Goal: Transaction & Acquisition: Purchase product/service

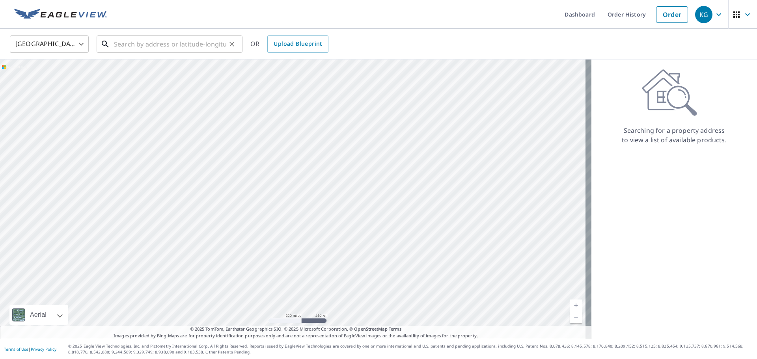
drag, startPoint x: 214, startPoint y: 45, endPoint x: 219, endPoint y: 44, distance: 5.4
click at [214, 45] on input "text" at bounding box center [170, 44] width 112 height 22
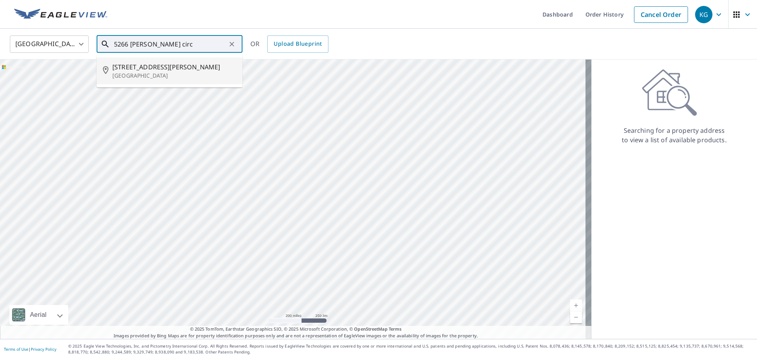
click at [159, 75] on p "[GEOGRAPHIC_DATA]" at bounding box center [174, 76] width 124 height 8
type input "[STREET_ADDRESS][PERSON_NAME]"
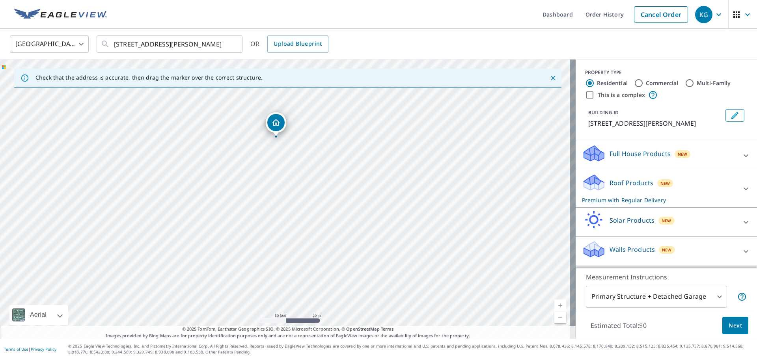
drag, startPoint x: 199, startPoint y: 146, endPoint x: 239, endPoint y: 265, distance: 125.4
click at [239, 265] on div "[STREET_ADDRESS][PERSON_NAME]" at bounding box center [288, 200] width 576 height 280
click at [730, 326] on span "Next" at bounding box center [735, 326] width 13 height 10
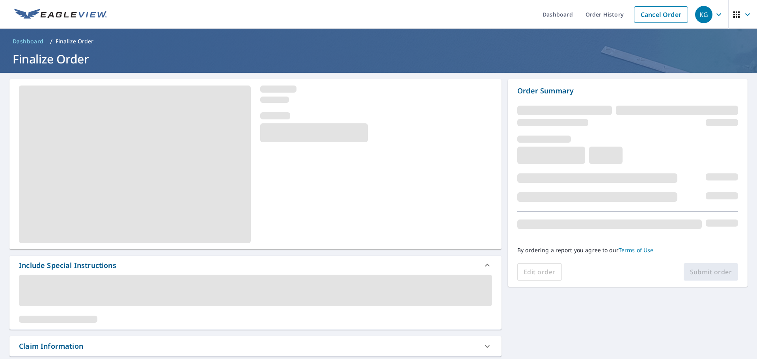
scroll to position [118, 0]
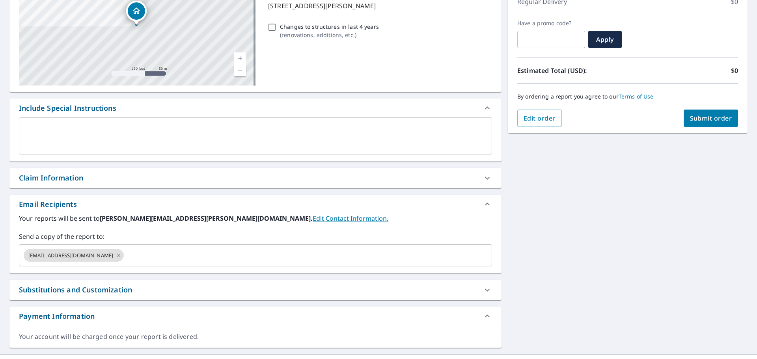
click at [119, 175] on div "Claim Information" at bounding box center [248, 178] width 459 height 11
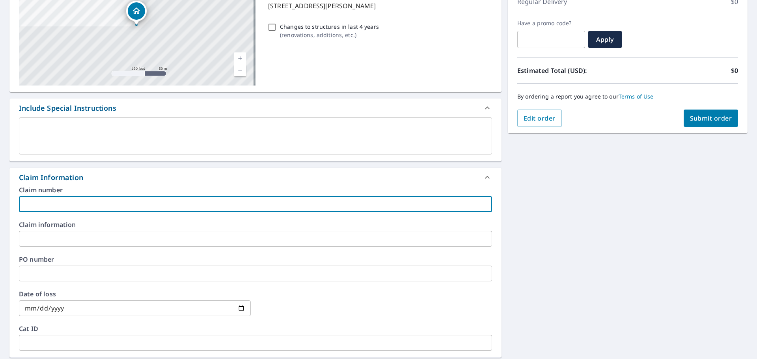
click at [118, 202] on input "text" at bounding box center [255, 204] width 473 height 16
type input "[PERSON_NAME]-vs"
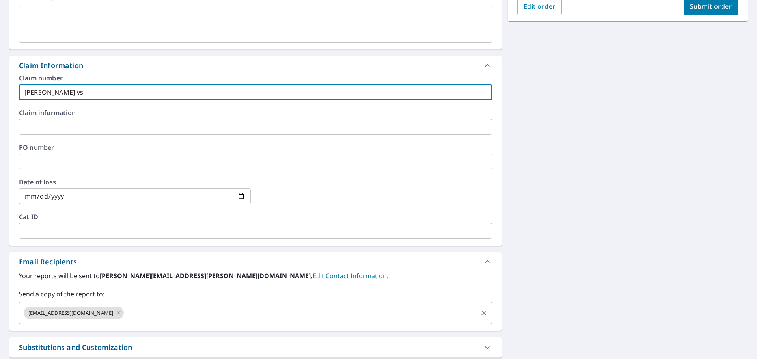
scroll to position [303, 0]
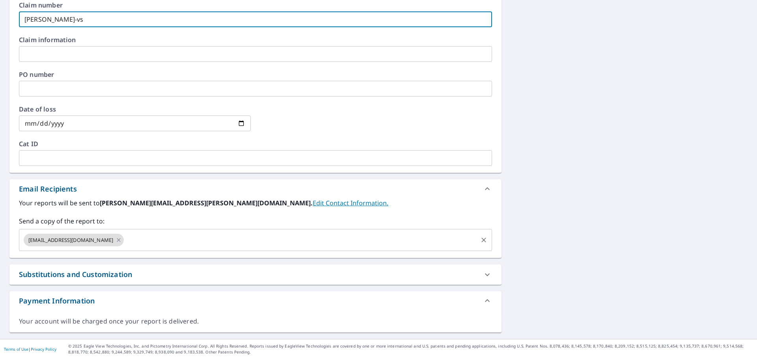
click at [153, 239] on input "text" at bounding box center [301, 240] width 352 height 15
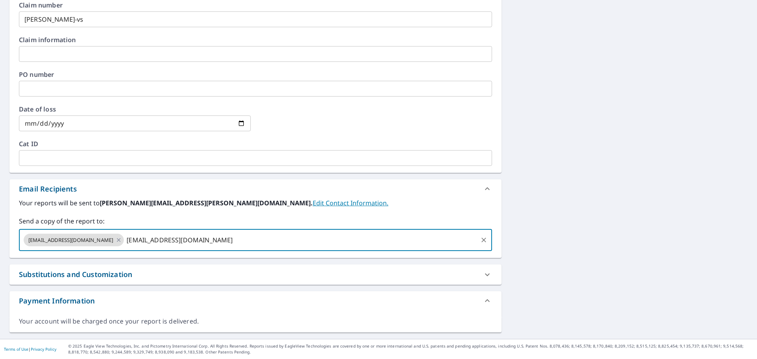
type input "[EMAIL_ADDRESS][DOMAIN_NAME]"
click at [504, 180] on div "[STREET_ADDRESS][PERSON_NAME] A standard road map Aerial A detailed look from a…" at bounding box center [378, 54] width 757 height 569
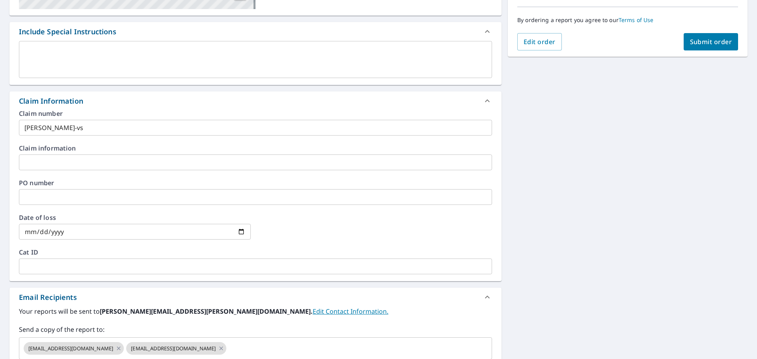
scroll to position [145, 0]
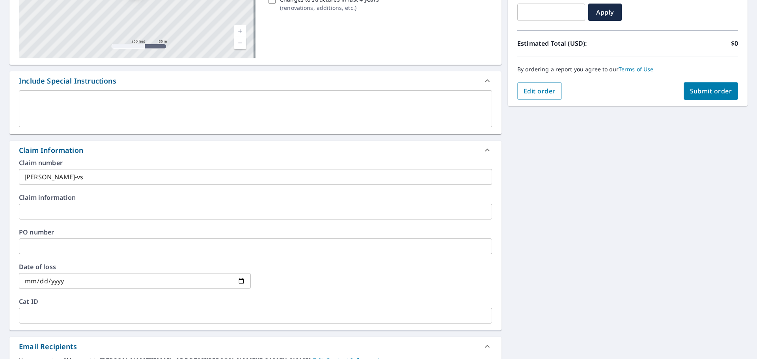
click at [703, 95] on span "Submit order" at bounding box center [711, 91] width 42 height 9
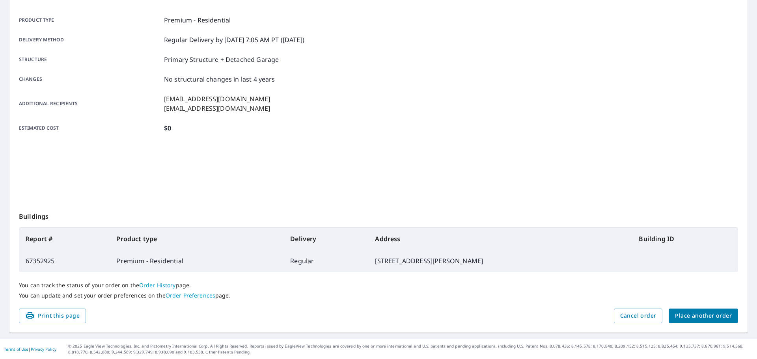
scroll to position [105, 0]
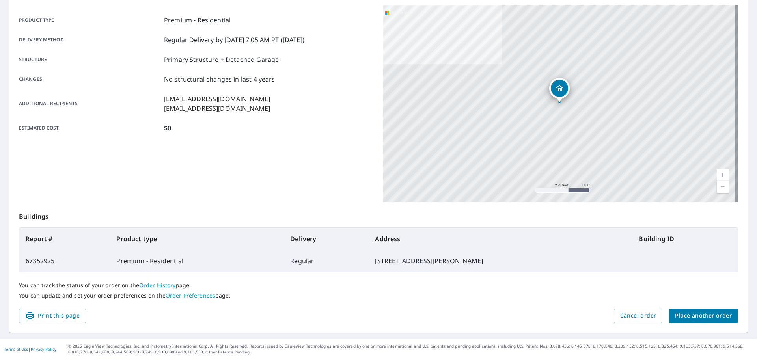
click at [690, 310] on button "Place another order" at bounding box center [703, 316] width 69 height 15
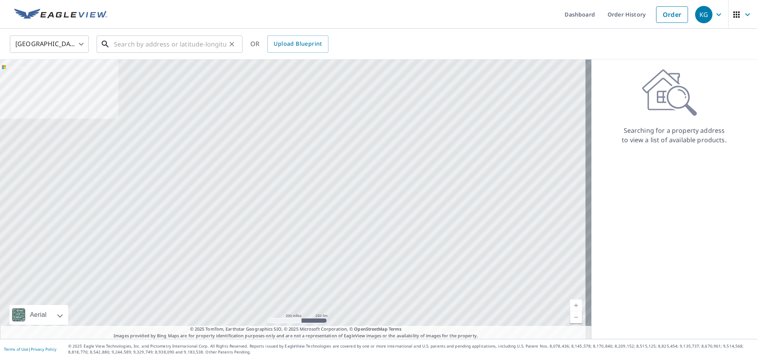
click at [159, 53] on div "​" at bounding box center [170, 43] width 146 height 17
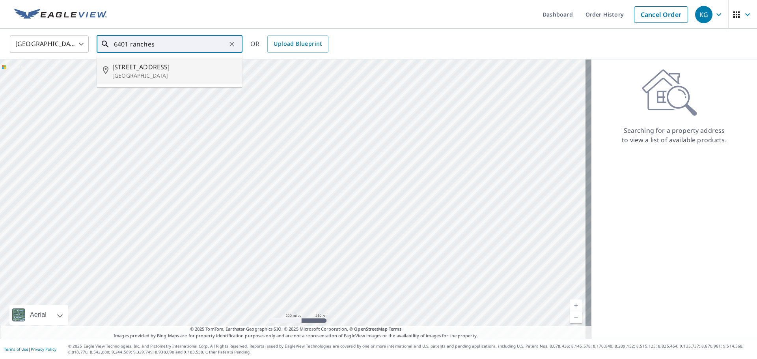
drag, startPoint x: 177, startPoint y: 60, endPoint x: 173, endPoint y: 67, distance: 8.3
click at [177, 61] on li "[STREET_ADDRESS][PERSON_NAME]" at bounding box center [170, 71] width 146 height 27
type input "[STREET_ADDRESS][PERSON_NAME]"
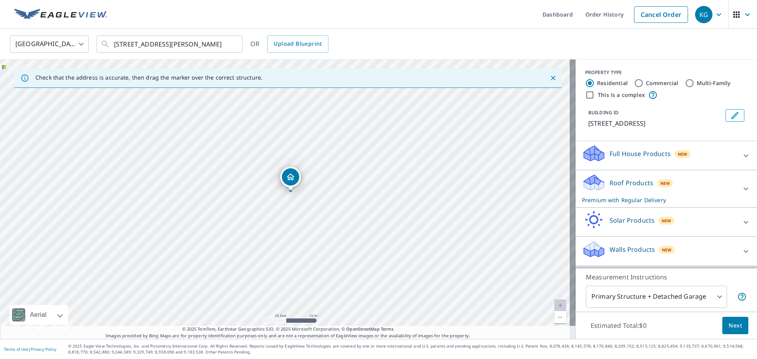
click at [729, 321] on span "Next" at bounding box center [735, 326] width 13 height 10
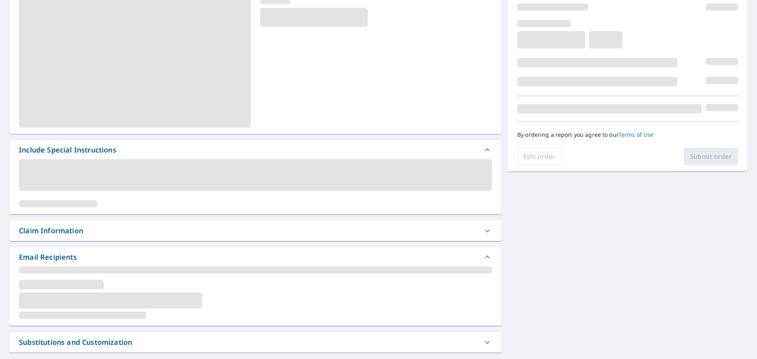
scroll to position [118, 0]
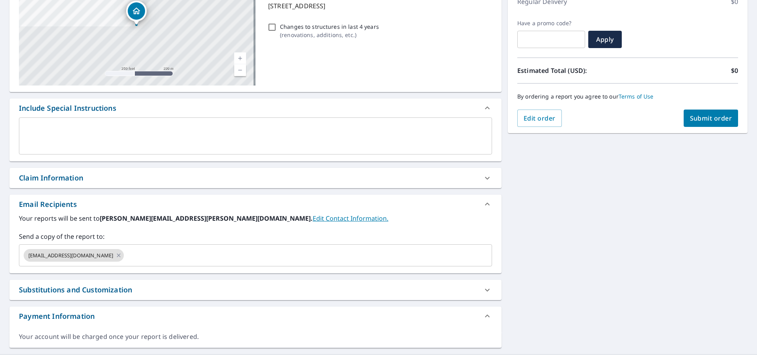
click at [112, 176] on div "Claim Information" at bounding box center [248, 178] width 459 height 11
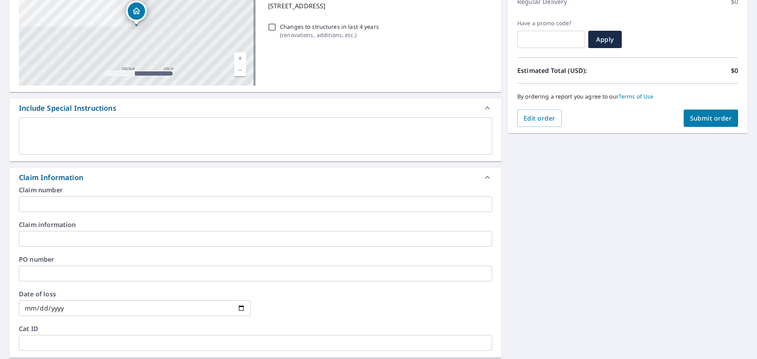
click at [140, 207] on input "text" at bounding box center [255, 204] width 473 height 16
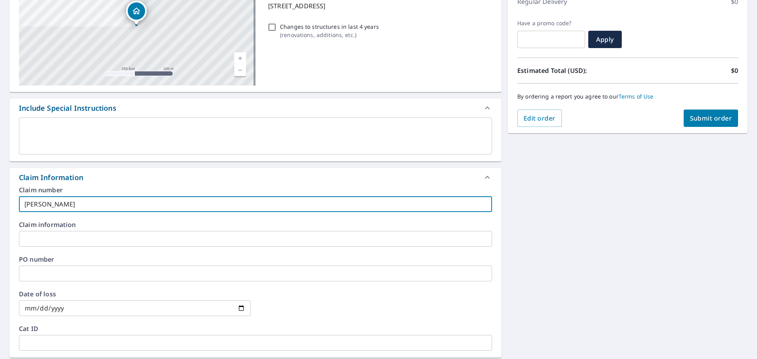
type input "[PERSON_NAME]-vs"
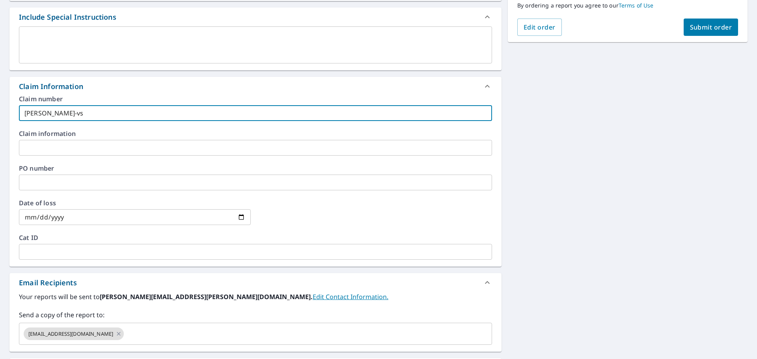
scroll to position [237, 0]
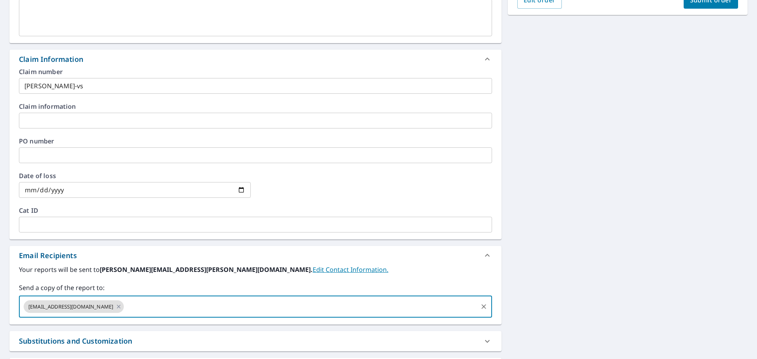
click at [176, 310] on input "text" at bounding box center [301, 306] width 352 height 15
type input "[PERSON_NAME][EMAIL_ADDRESS][PERSON_NAME][DOMAIN_NAME]"
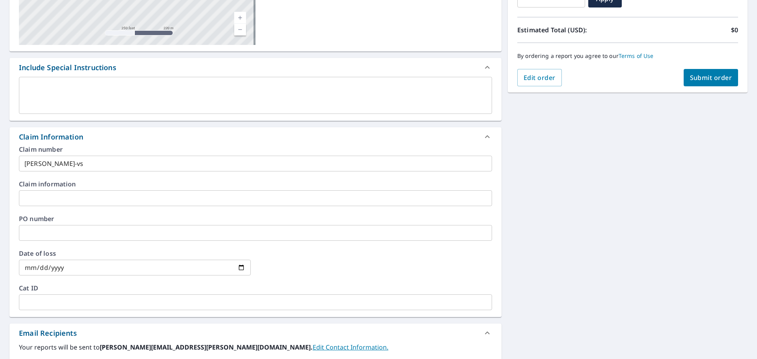
scroll to position [39, 0]
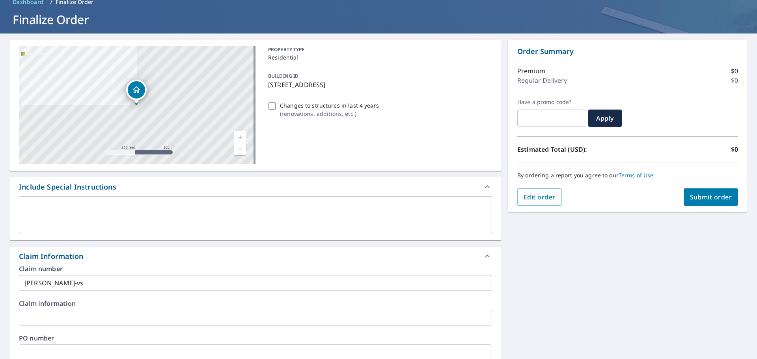
click at [737, 193] on div "Order Summary Premium $0 Regular Delivery $0 Have a promo code? ​ Apply Estimat…" at bounding box center [628, 126] width 240 height 172
click at [723, 196] on span "Submit order" at bounding box center [711, 197] width 42 height 9
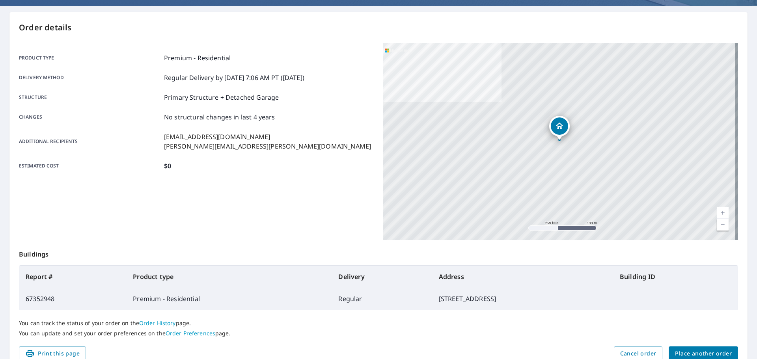
scroll to position [79, 0]
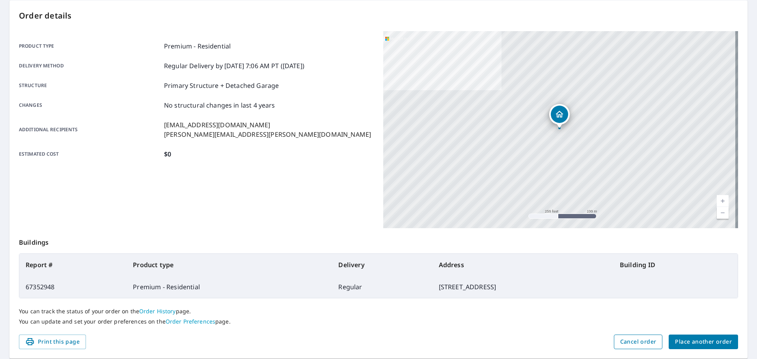
click at [645, 346] on span "Cancel order" at bounding box center [638, 342] width 36 height 10
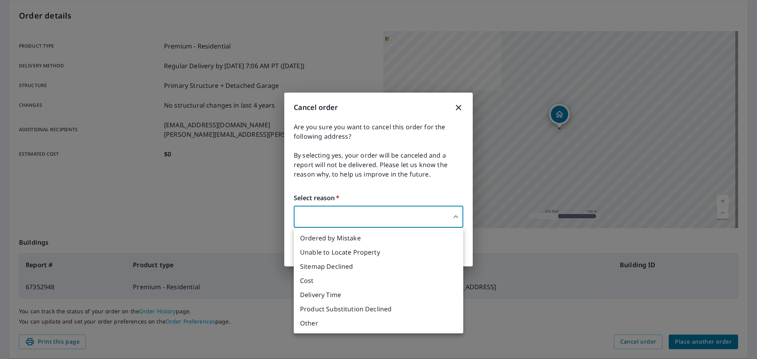
click at [370, 209] on body "KG KG Dashboard Order History Order KG Order Submitted Order details Product ty…" at bounding box center [378, 179] width 757 height 359
click at [361, 237] on li "Ordered by Mistake" at bounding box center [379, 238] width 170 height 14
type input "30"
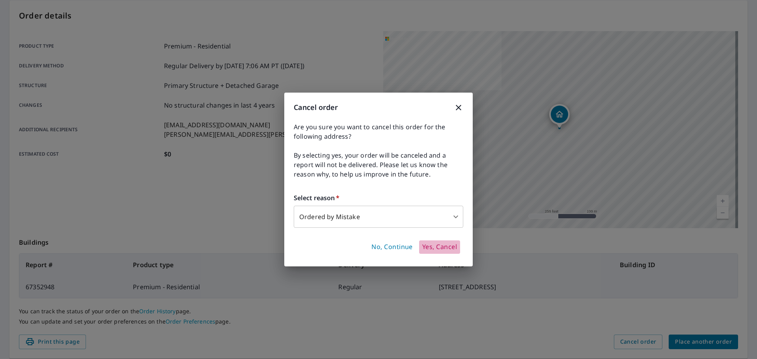
click at [444, 250] on span "Yes, Cancel" at bounding box center [439, 247] width 35 height 9
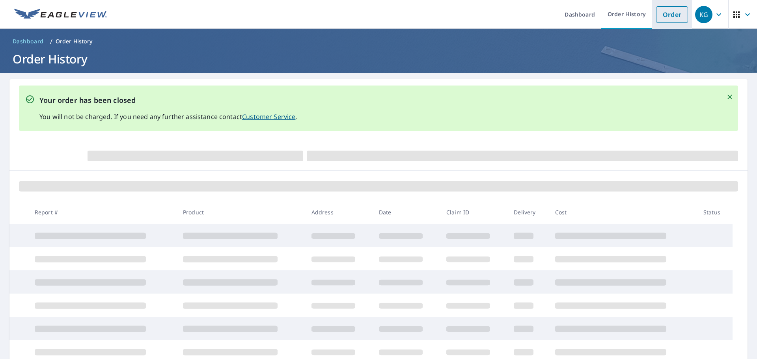
click at [663, 16] on link "Order" at bounding box center [672, 14] width 32 height 17
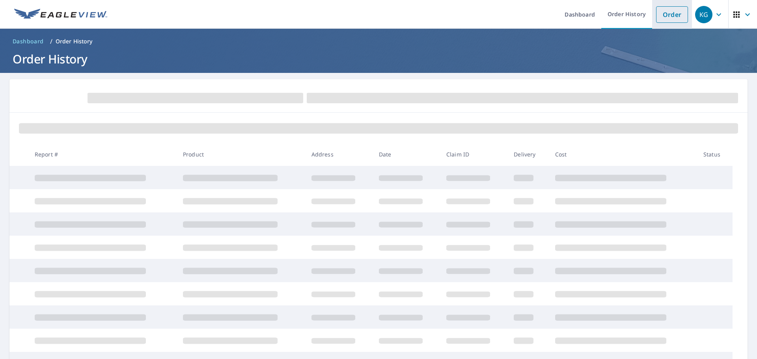
click at [675, 14] on link "Order" at bounding box center [672, 14] width 32 height 17
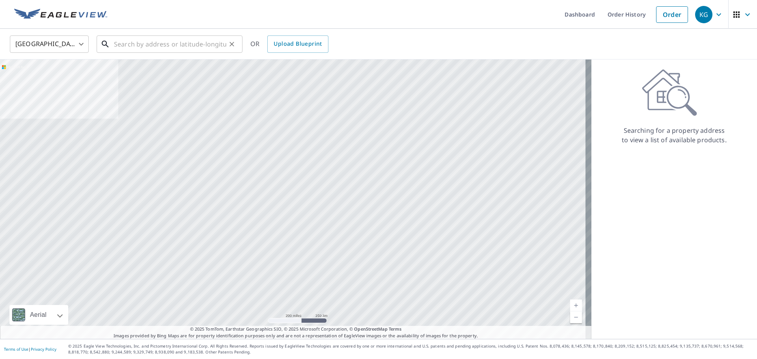
click at [204, 40] on input "text" at bounding box center [170, 44] width 112 height 22
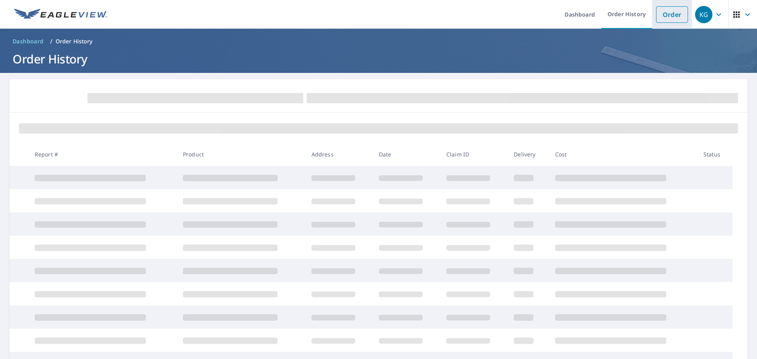
click at [657, 19] on link "Order" at bounding box center [672, 14] width 32 height 17
click at [671, 15] on link "Order" at bounding box center [672, 14] width 32 height 17
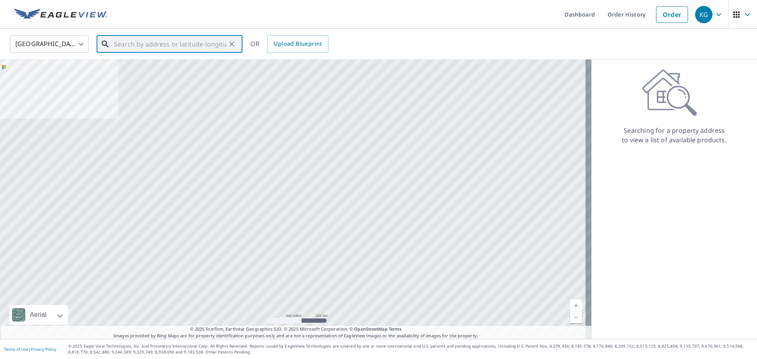
click at [189, 52] on input "text" at bounding box center [170, 44] width 112 height 22
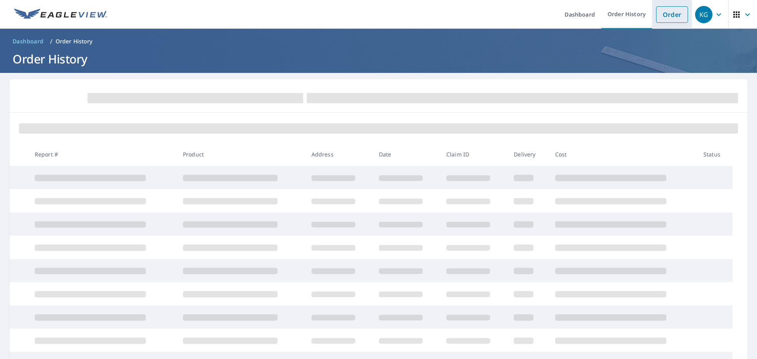
click at [652, 24] on li "Order" at bounding box center [672, 14] width 40 height 29
click at [671, 13] on link "Order" at bounding box center [672, 14] width 32 height 17
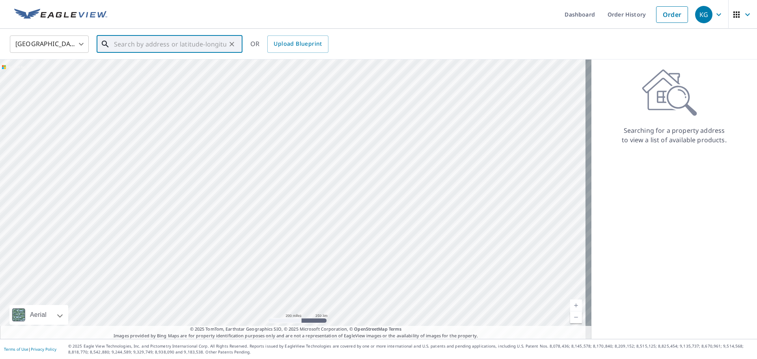
click at [205, 44] on input "text" at bounding box center [170, 44] width 112 height 22
click at [197, 69] on span "[STREET_ADDRESS]" at bounding box center [174, 66] width 124 height 9
type input "[STREET_ADDRESS][PERSON_NAME]"
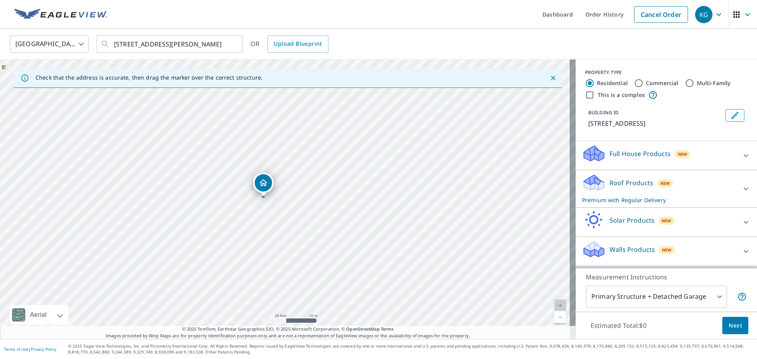
click at [662, 82] on label "Commercial" at bounding box center [662, 83] width 33 height 8
click at [644, 82] on input "Commercial" at bounding box center [638, 82] width 9 height 9
radio input "true"
type input "4"
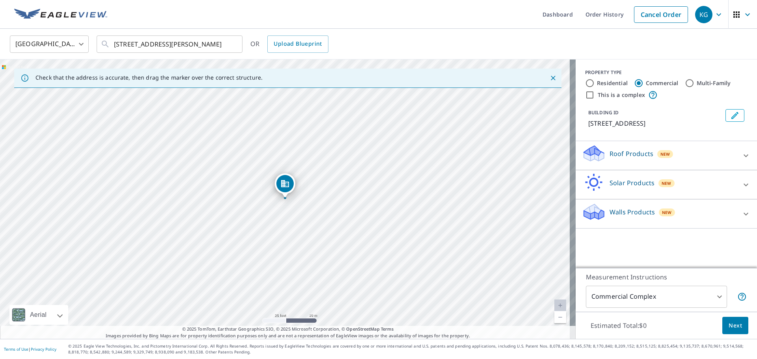
click at [629, 92] on label "This is a complex" at bounding box center [621, 95] width 47 height 8
click at [595, 92] on input "This is a complex" at bounding box center [589, 94] width 9 height 9
checkbox input "true"
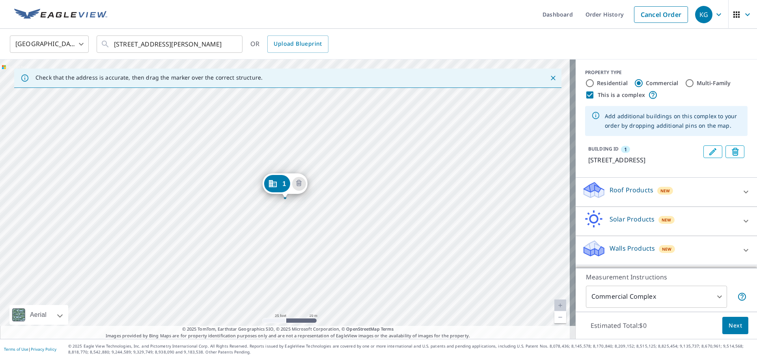
click at [596, 198] on icon at bounding box center [594, 192] width 20 height 9
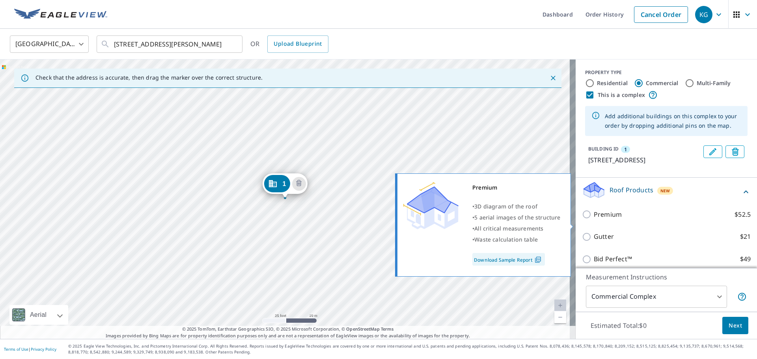
click at [604, 220] on p "Premium" at bounding box center [608, 215] width 28 height 10
click at [594, 219] on input "Premium $52.5" at bounding box center [588, 214] width 12 height 9
checkbox input "true"
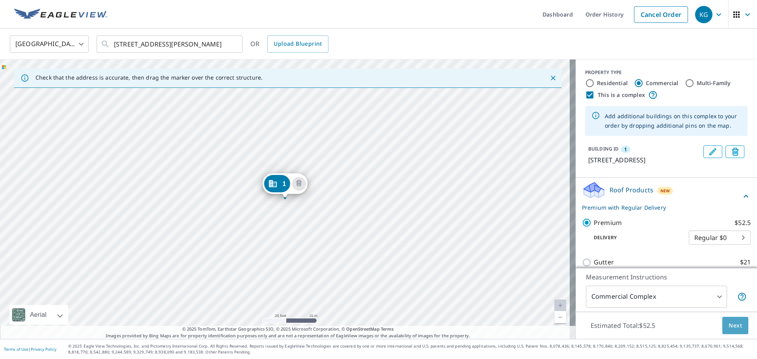
click at [738, 326] on button "Next" at bounding box center [735, 326] width 26 height 18
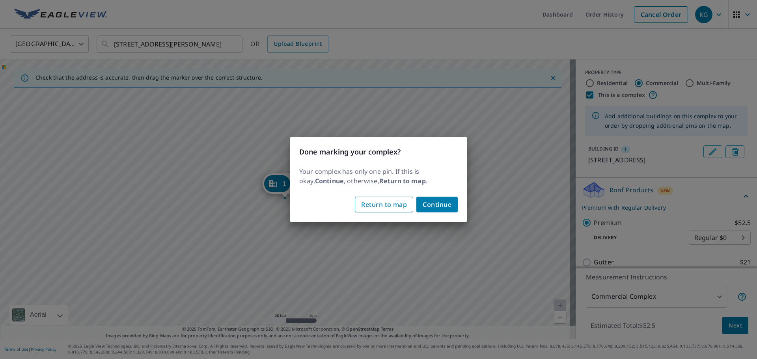
click at [383, 203] on span "Return to map" at bounding box center [384, 204] width 46 height 11
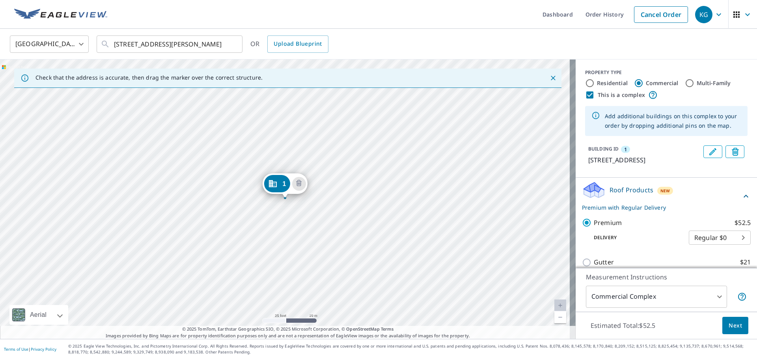
click at [608, 95] on label "This is a complex" at bounding box center [621, 95] width 47 height 8
click at [595, 95] on input "This is a complex" at bounding box center [589, 94] width 9 height 9
checkbox input "false"
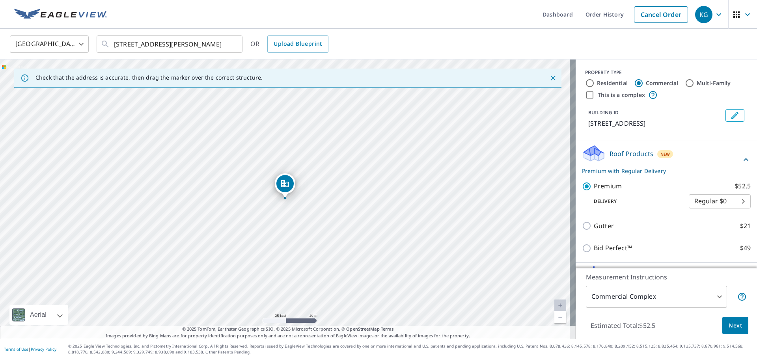
click at [726, 318] on button "Next" at bounding box center [735, 326] width 26 height 18
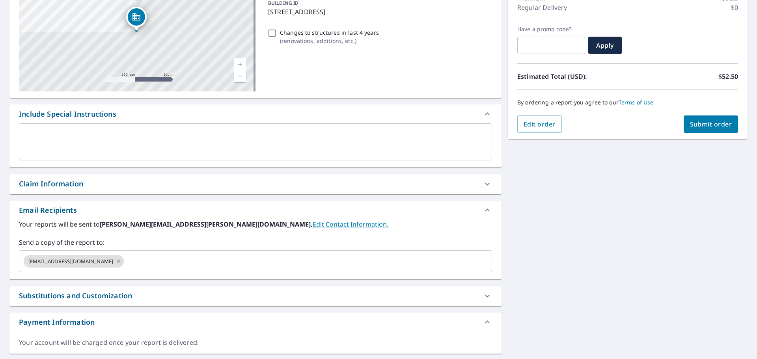
scroll to position [134, 0]
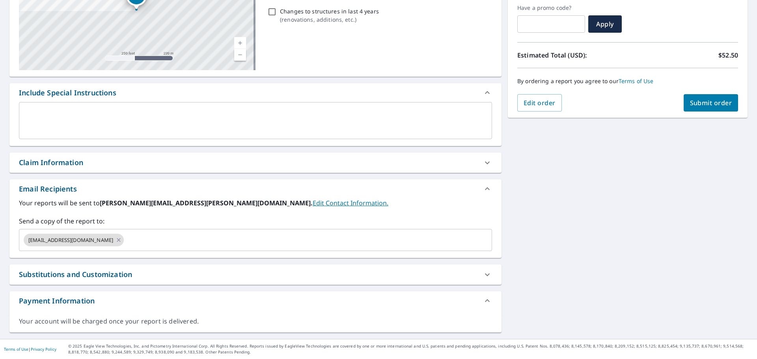
drag, startPoint x: 216, startPoint y: 159, endPoint x: 237, endPoint y: 162, distance: 21.1
click at [224, 159] on div "Claim Information" at bounding box center [248, 162] width 459 height 11
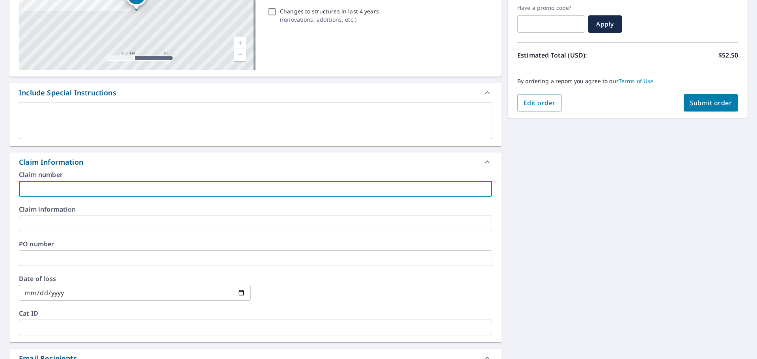
click at [300, 185] on input "text" at bounding box center [255, 189] width 473 height 16
type input "[PERSON_NAME]-vs"
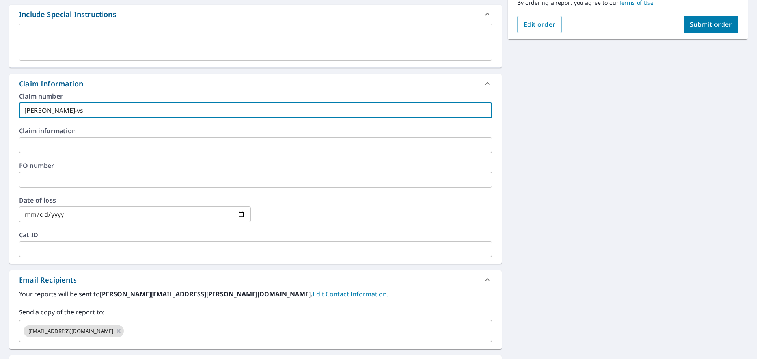
scroll to position [213, 0]
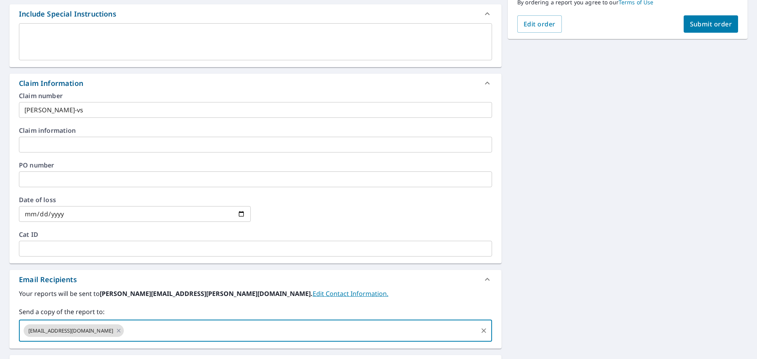
click at [125, 327] on input "text" at bounding box center [301, 330] width 352 height 15
type input "[PERSON_NAME][EMAIL_ADDRESS][PERSON_NAME][DOMAIN_NAME]"
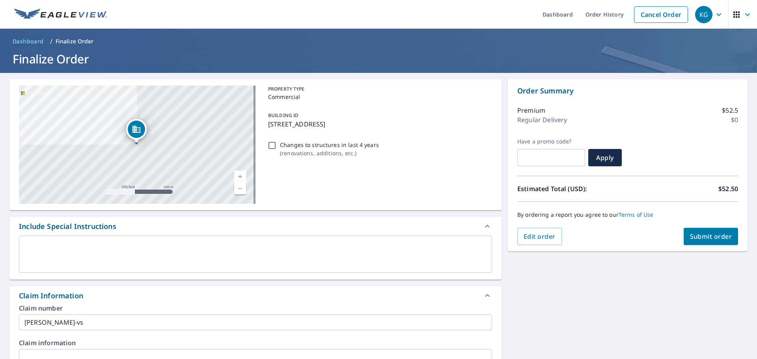
click at [705, 228] on button "Submit order" at bounding box center [711, 236] width 55 height 17
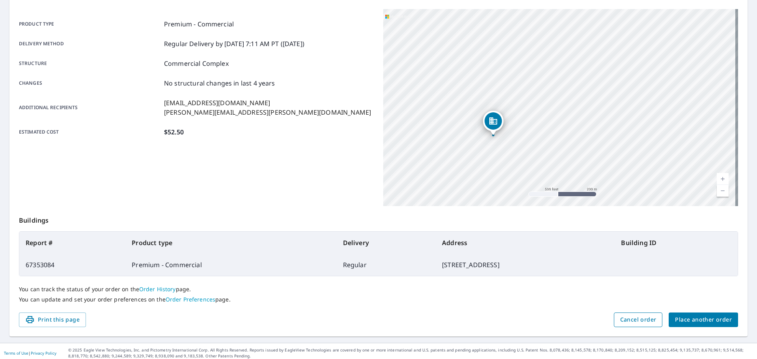
scroll to position [105, 0]
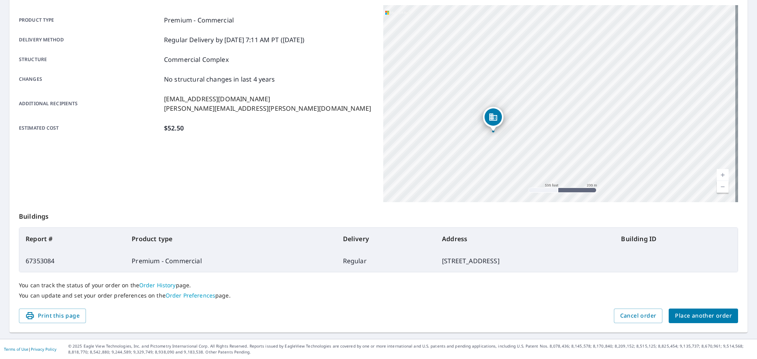
click at [687, 319] on span "Place another order" at bounding box center [703, 316] width 57 height 10
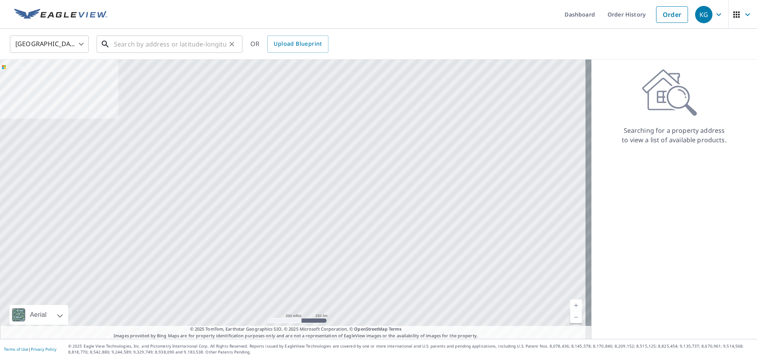
click at [218, 42] on input "text" at bounding box center [170, 44] width 112 height 22
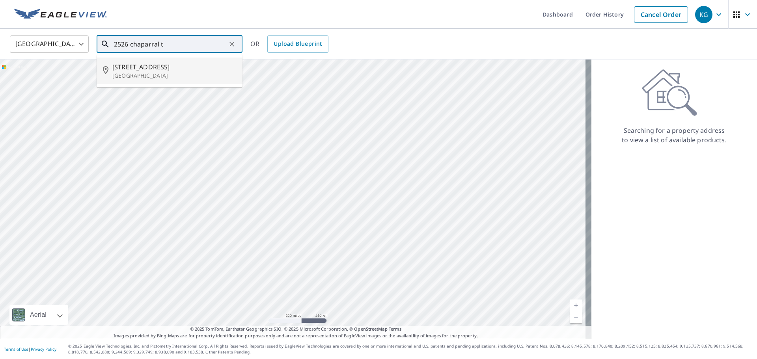
click at [157, 82] on li "[STREET_ADDRESS]" at bounding box center [170, 71] width 146 height 27
type input "[STREET_ADDRESS]"
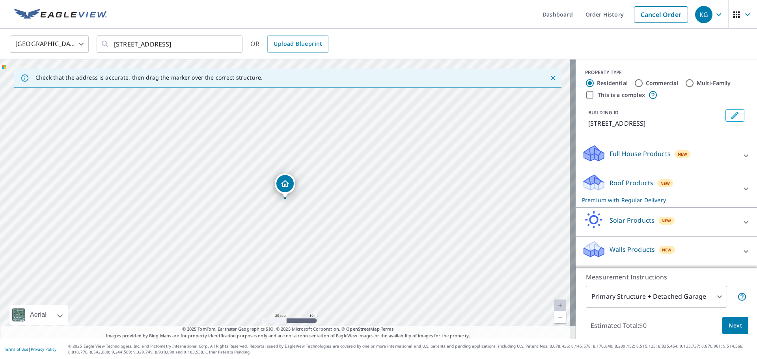
click at [737, 324] on button "Next" at bounding box center [735, 326] width 26 height 18
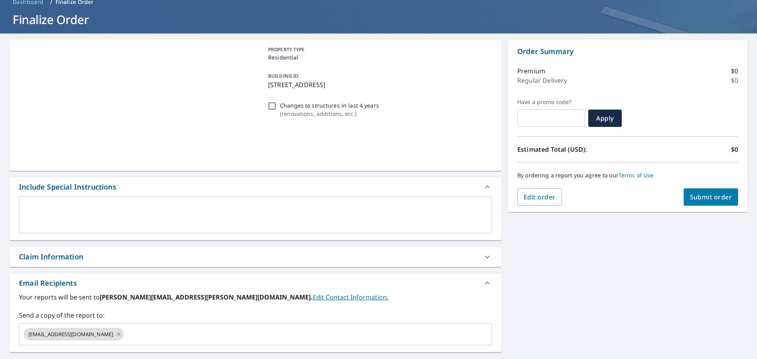
scroll to position [118, 0]
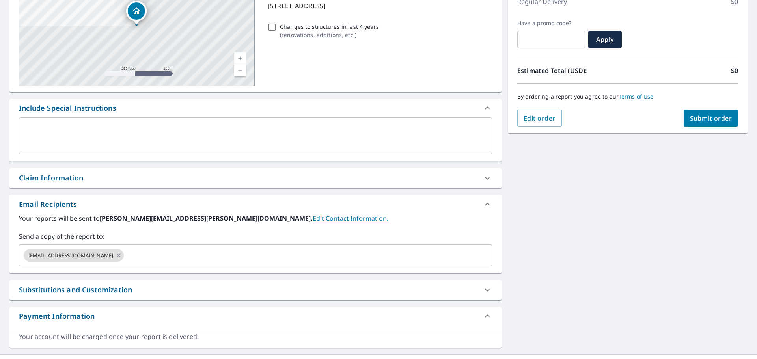
click at [285, 194] on div "[STREET_ADDRESS] Aerial Road A standard road map Aerial A detailed look from ab…" at bounding box center [255, 154] width 492 height 387
click at [261, 172] on div "Claim Information" at bounding box center [255, 178] width 492 height 20
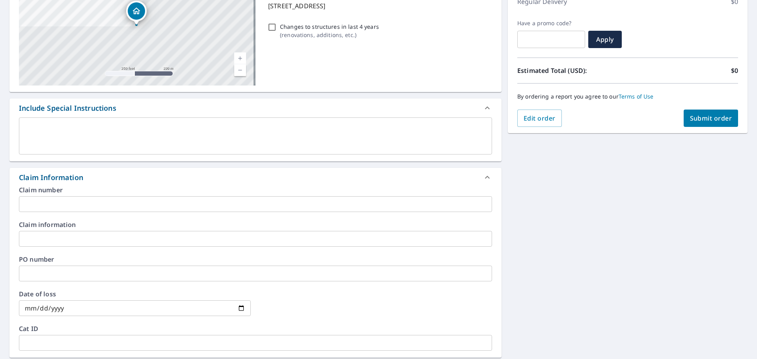
click at [248, 213] on div "Claim number ​ Claim information ​ PO number ​ Date of loss ​ Cat ID ​" at bounding box center [255, 272] width 492 height 171
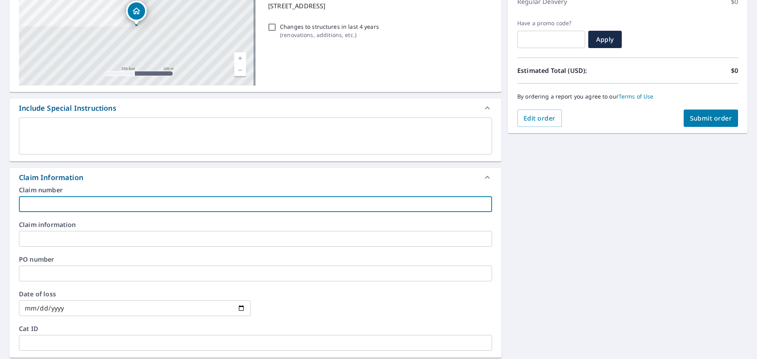
click at [250, 210] on input "text" at bounding box center [255, 204] width 473 height 16
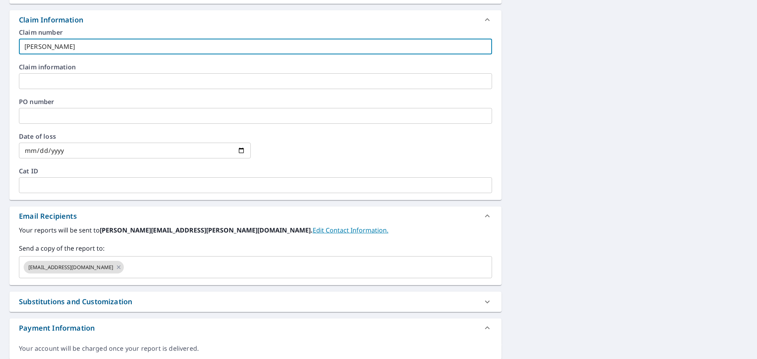
scroll to position [303, 0]
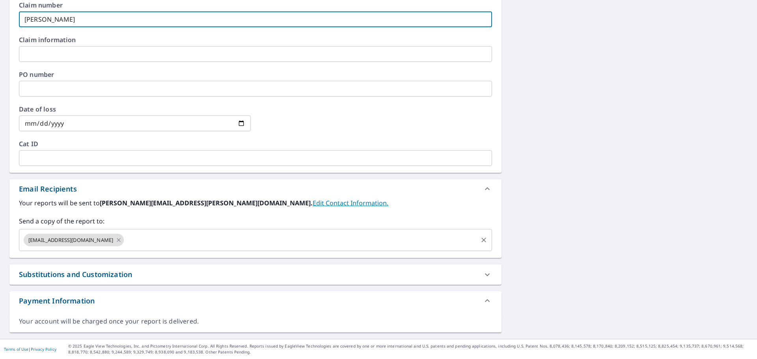
type input "[PERSON_NAME]-vs"
click at [141, 251] on div "[EMAIL_ADDRESS][DOMAIN_NAME] ​" at bounding box center [255, 240] width 473 height 22
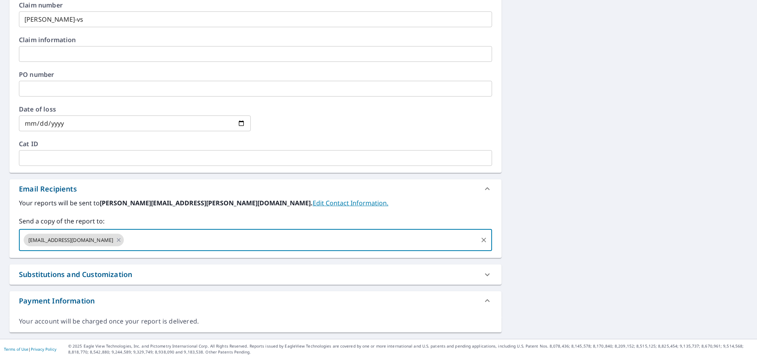
type input "a"
type input "[PERSON_NAME][EMAIL_ADDRESS][PERSON_NAME][DOMAIN_NAME]"
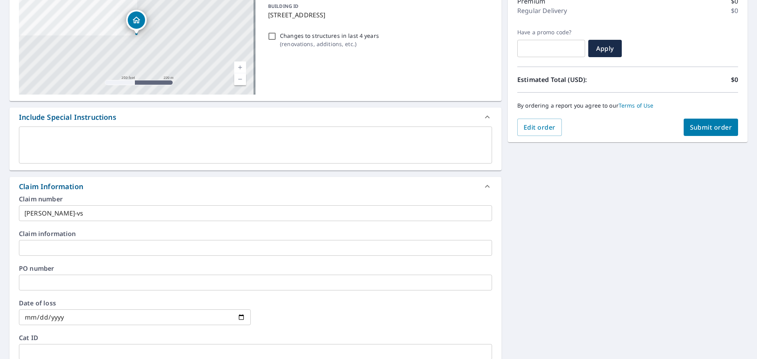
scroll to position [106, 0]
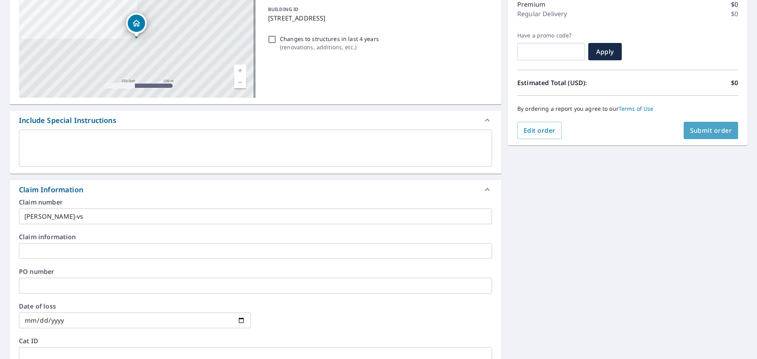
click at [701, 138] on button "Submit order" at bounding box center [711, 130] width 55 height 17
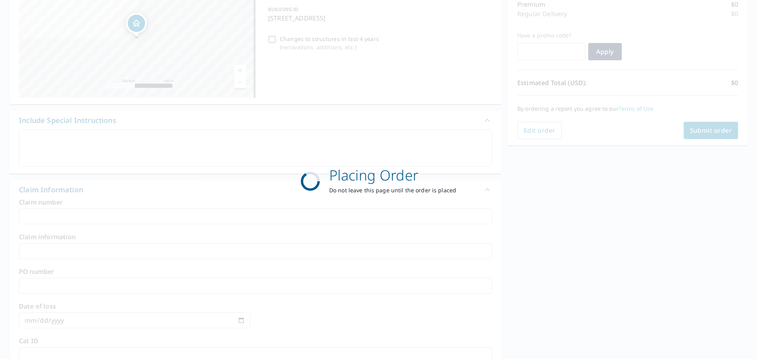
scroll to position [105, 0]
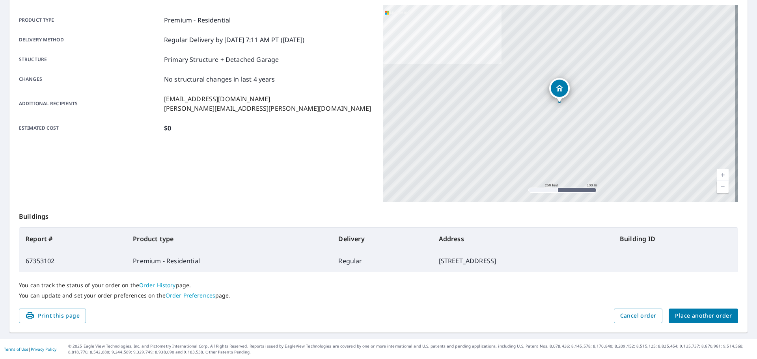
click at [593, 2] on div "Order details Product type Premium - Residential Delivery method Regular Delive…" at bounding box center [378, 153] width 738 height 358
